Goal: Task Accomplishment & Management: Complete application form

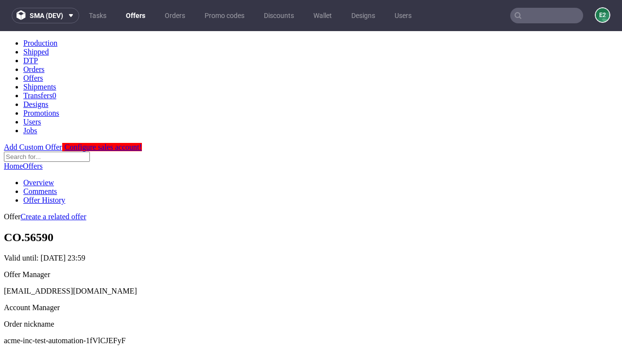
scroll to position [96, 0]
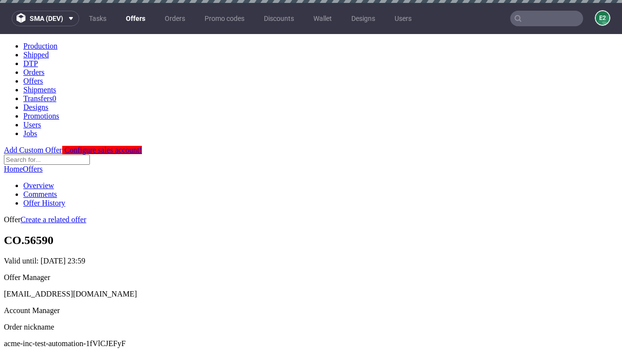
scroll to position [3, 0]
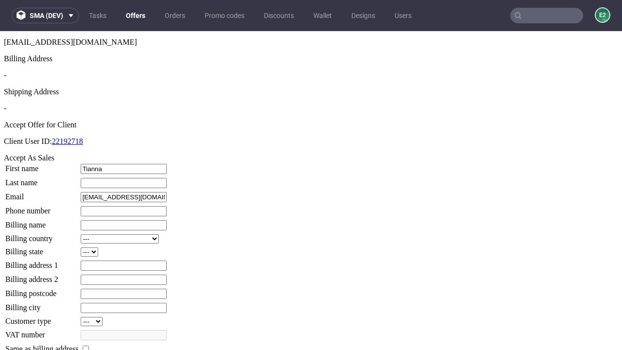
type input "Tianna"
type input "[PERSON_NAME]"
type input "1509813888"
type input "Velma54"
select select "13"
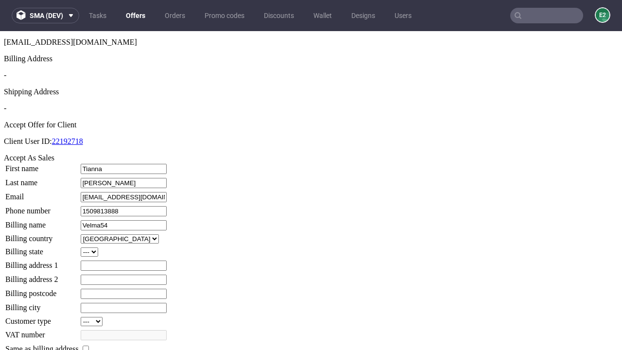
select select "132"
type input "Velma54"
type input "[STREET_ADDRESS]"
type input "IO94 8MQ"
type input "[GEOGRAPHIC_DATA]"
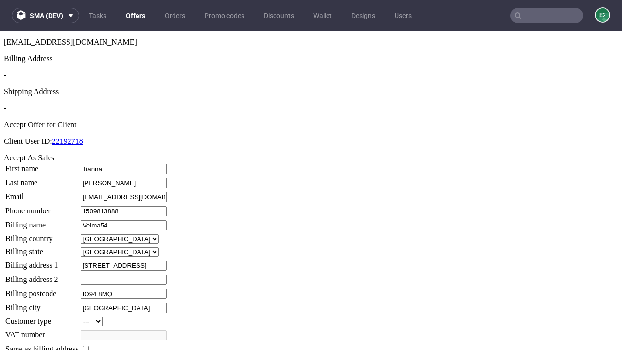
click at [89, 346] on input "checkbox" at bounding box center [86, 349] width 6 height 6
checkbox input "true"
type input "Velma54"
select select "13"
type input "[STREET_ADDRESS]"
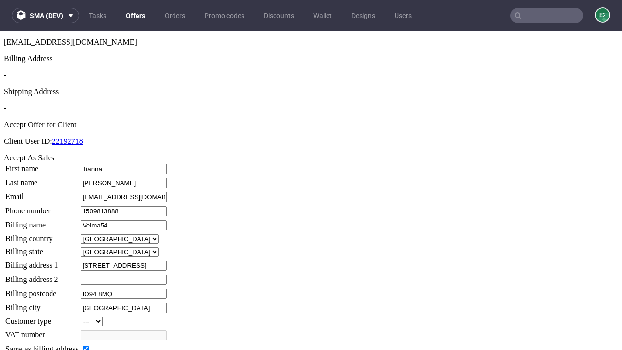
type input "IO94 8MQ"
type input "[GEOGRAPHIC_DATA]"
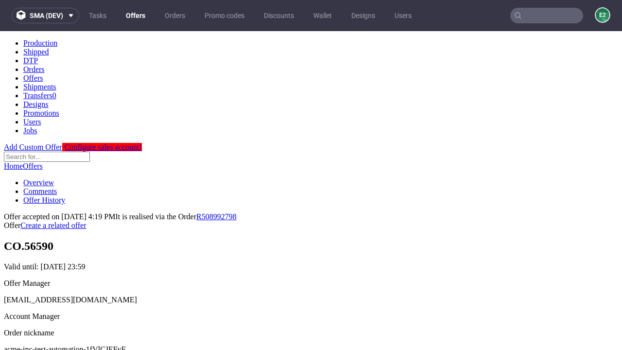
scroll to position [0, 0]
